Goal: Navigation & Orientation: Find specific page/section

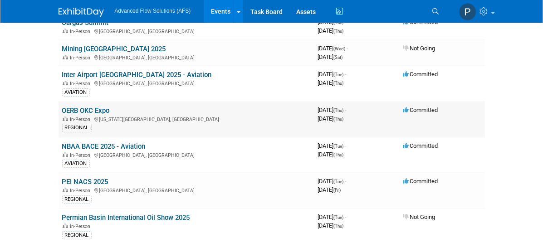
scroll to position [136, 0]
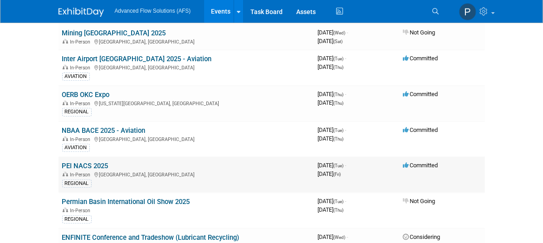
click at [62, 166] on link "PEI NACS 2025" at bounding box center [85, 166] width 46 height 8
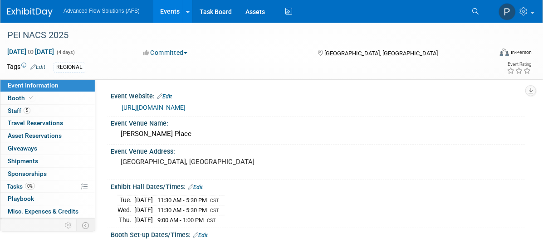
scroll to position [48, 0]
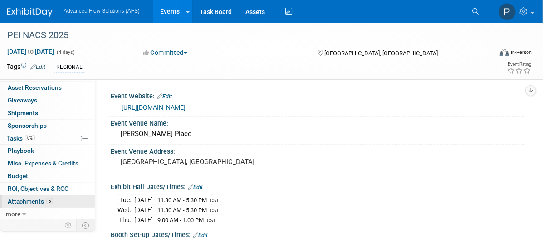
click at [34, 198] on span "Attachments 5" at bounding box center [30, 201] width 45 height 7
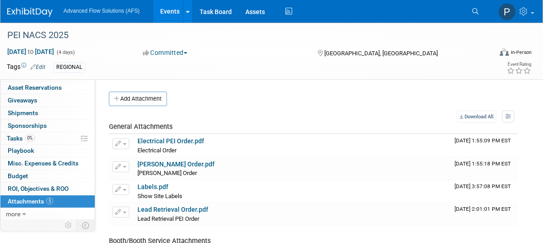
scroll to position [0, 0]
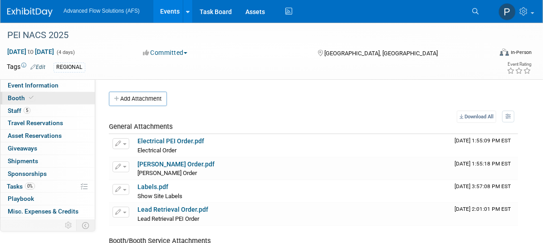
click at [20, 100] on span "Booth" at bounding box center [22, 97] width 28 height 7
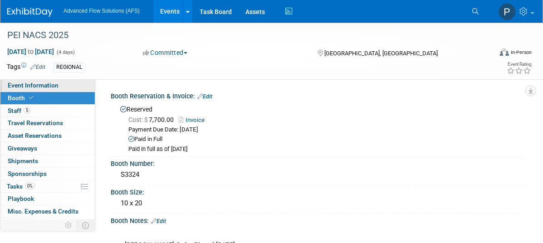
click at [39, 86] on span "Event Information" at bounding box center [33, 85] width 51 height 7
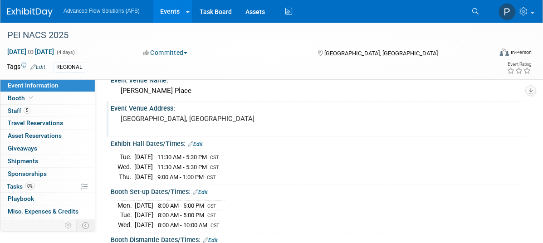
scroll to position [91, 0]
